Goal: Transaction & Acquisition: Purchase product/service

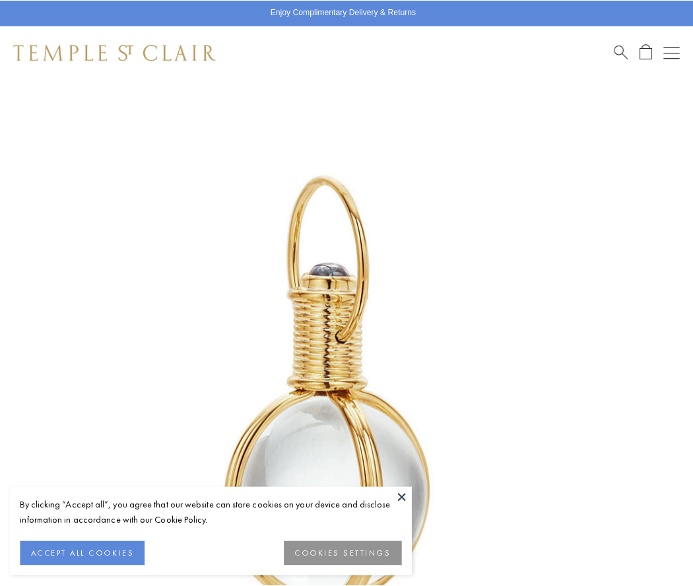
scroll to position [342, 0]
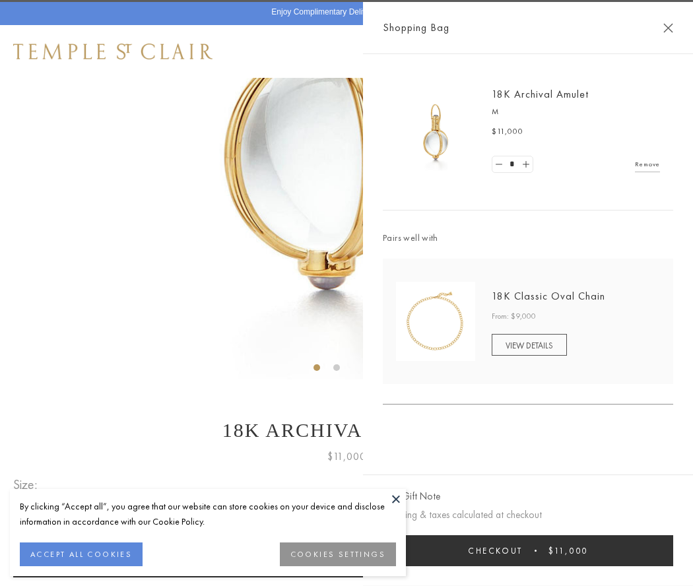
click at [528, 550] on button "Checkout $11,000" at bounding box center [528, 550] width 290 height 31
